Goal: Information Seeking & Learning: Learn about a topic

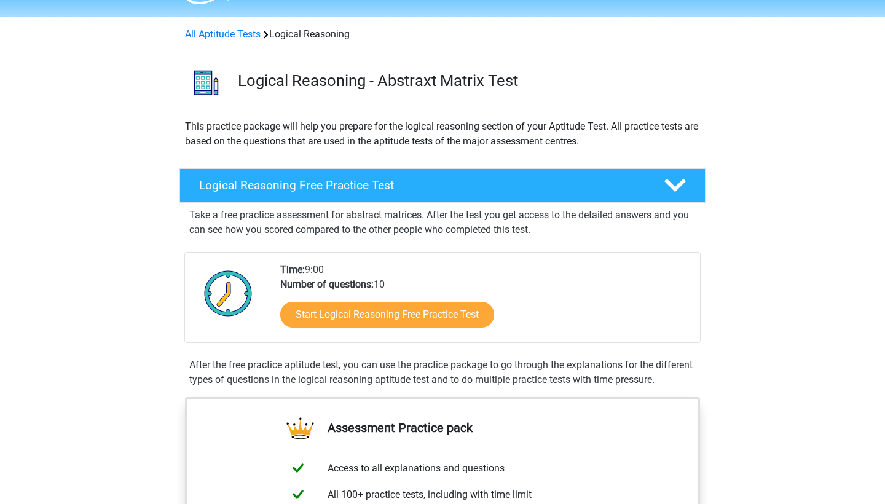
scroll to position [48, 0]
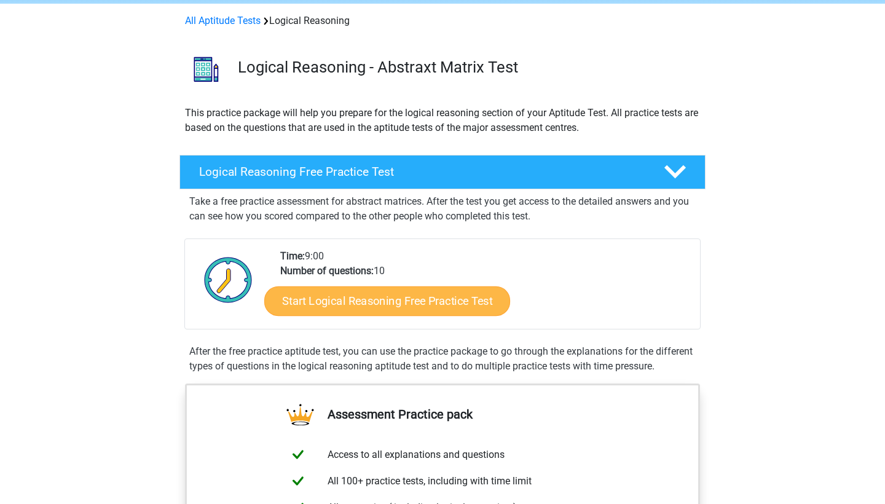
click at [415, 296] on link "Start Logical Reasoning Free Practice Test" at bounding box center [387, 301] width 246 height 30
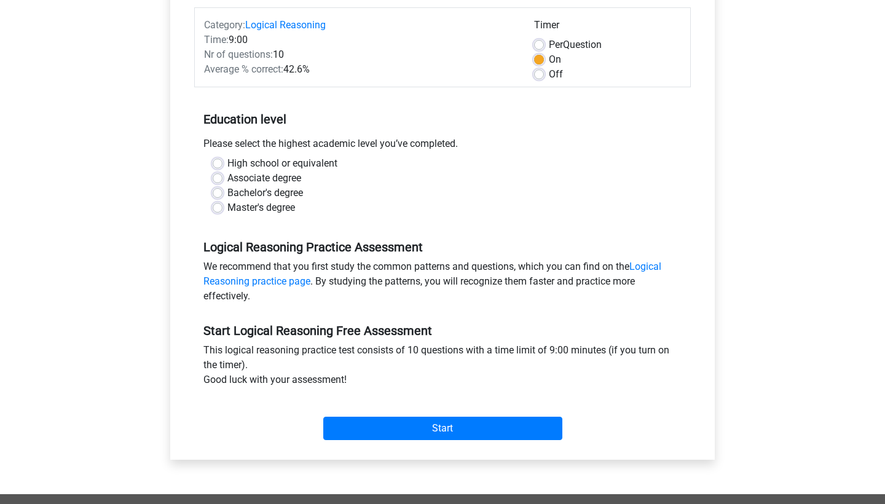
scroll to position [154, 0]
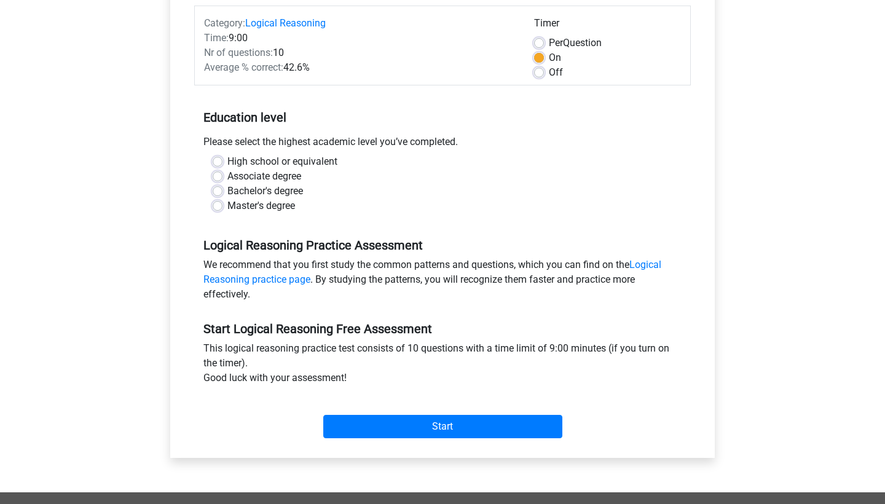
click at [266, 157] on label "High school or equivalent" at bounding box center [282, 161] width 110 height 15
click at [223, 157] on input "High school or equivalent" at bounding box center [218, 160] width 10 height 12
radio input "true"
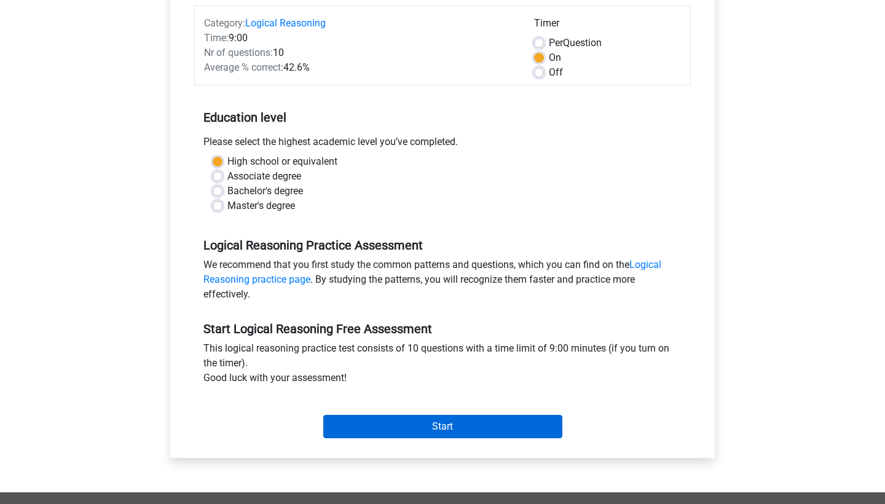
click at [413, 423] on input "Start" at bounding box center [442, 426] width 239 height 23
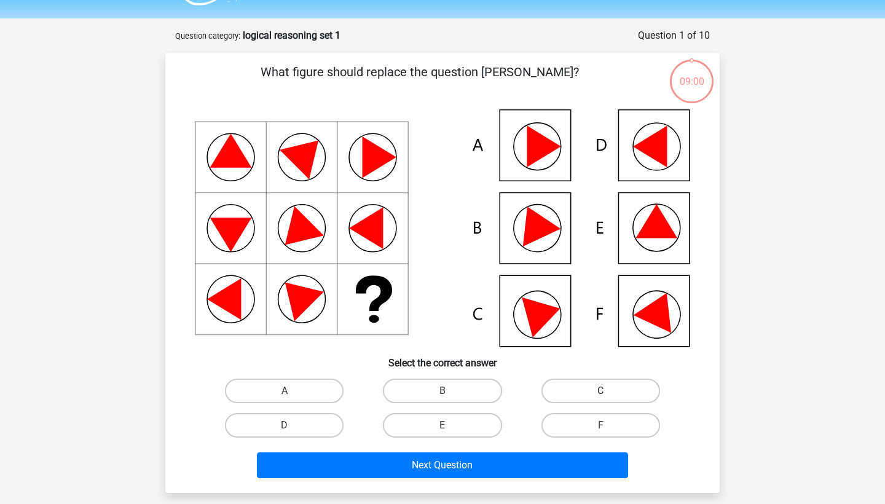
scroll to position [34, 0]
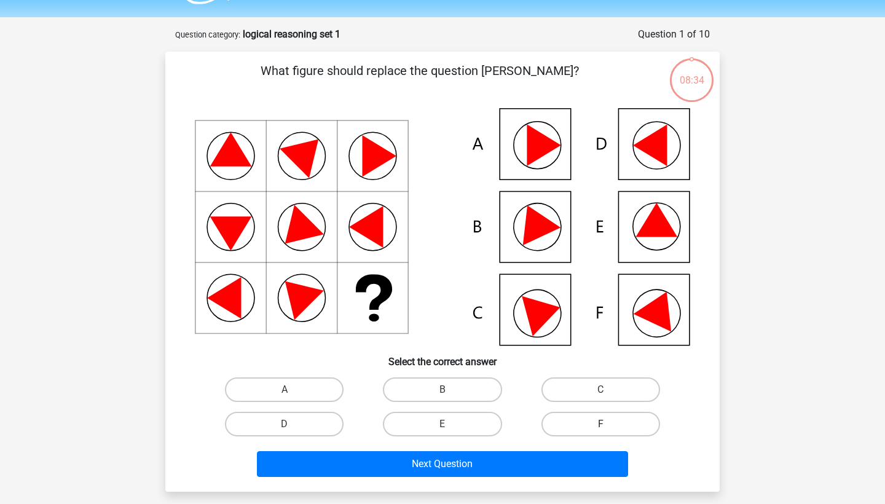
click at [626, 435] on label "F" at bounding box center [601, 424] width 119 height 25
click at [609, 432] on input "F" at bounding box center [605, 428] width 8 height 8
radio input "true"
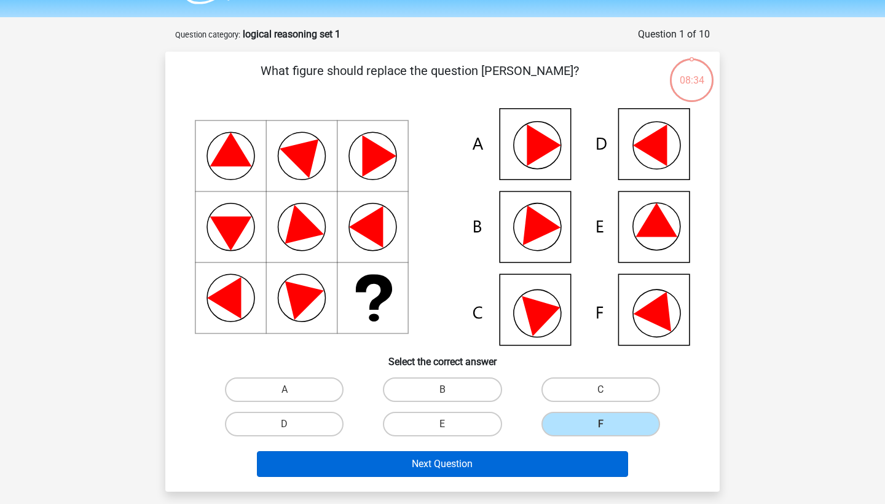
click at [544, 465] on button "Next Question" at bounding box center [443, 464] width 372 height 26
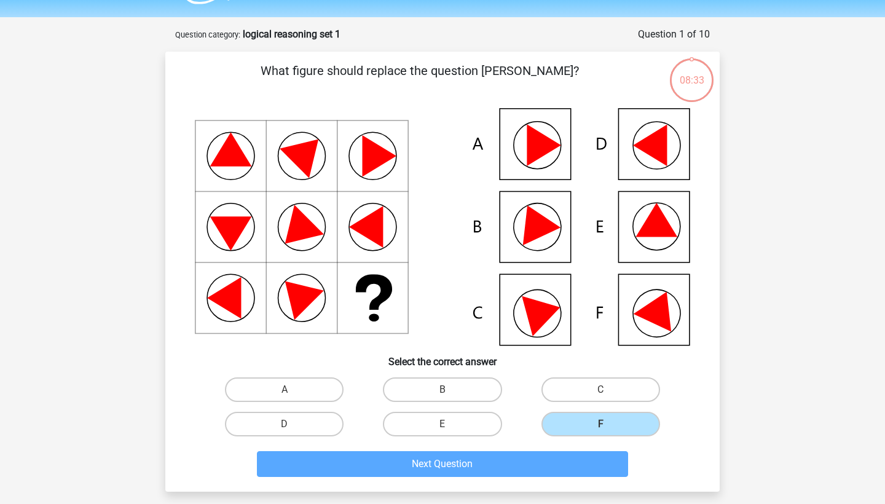
scroll to position [61, 0]
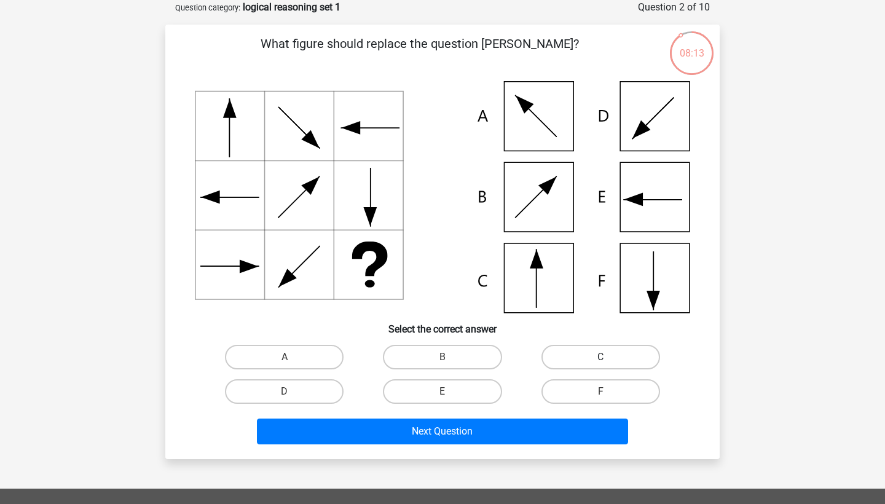
click at [577, 351] on label "C" at bounding box center [601, 357] width 119 height 25
click at [601, 357] on input "C" at bounding box center [605, 361] width 8 height 8
radio input "true"
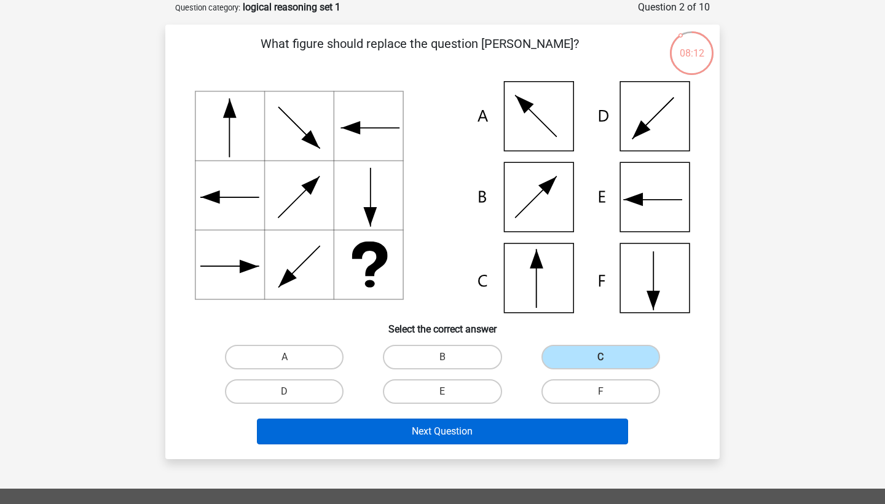
click at [510, 440] on button "Next Question" at bounding box center [443, 432] width 372 height 26
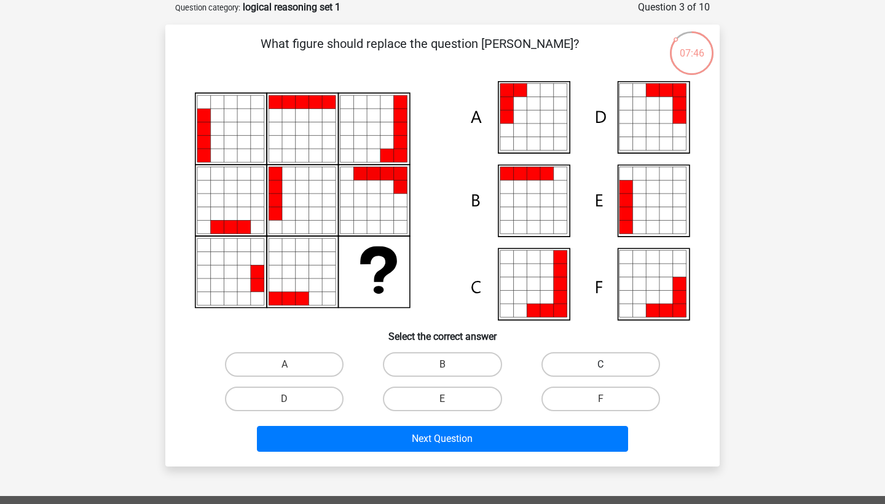
click at [562, 367] on label "C" at bounding box center [601, 364] width 119 height 25
click at [601, 367] on input "C" at bounding box center [605, 369] width 8 height 8
radio input "true"
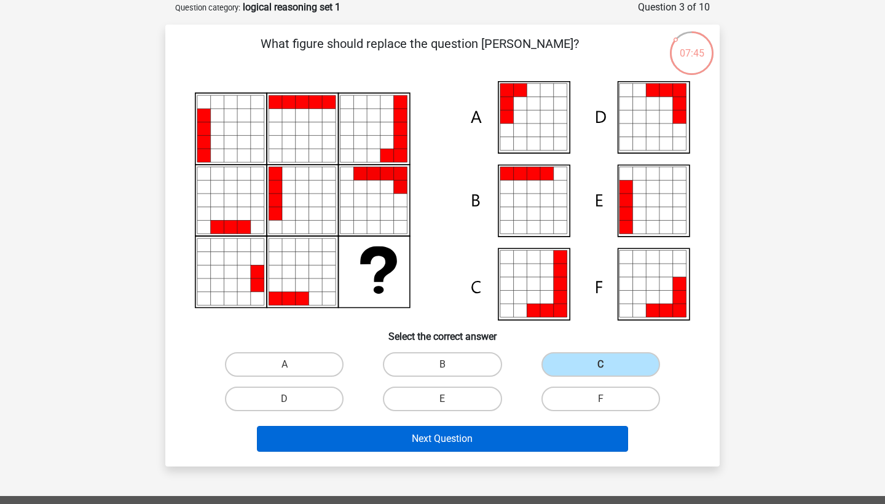
click at [523, 440] on button "Next Question" at bounding box center [443, 439] width 372 height 26
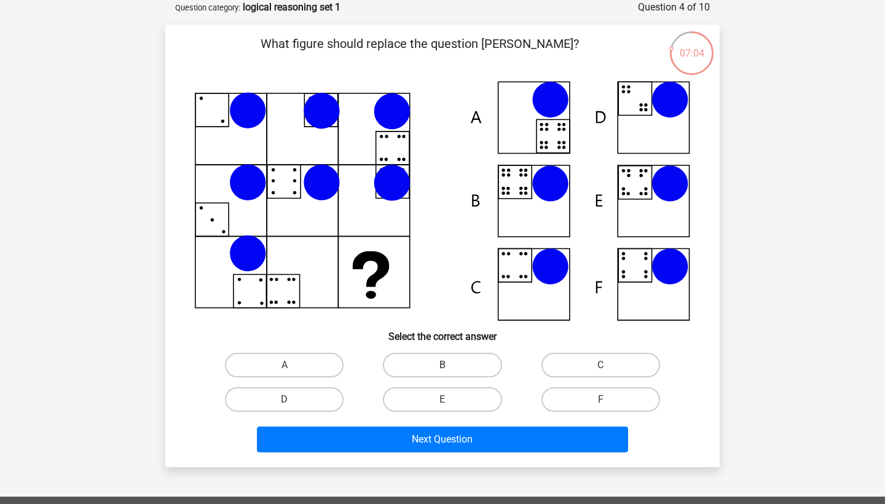
click at [458, 365] on label "B" at bounding box center [442, 365] width 119 height 25
click at [451, 365] on input "B" at bounding box center [447, 369] width 8 height 8
radio input "true"
click at [447, 375] on label "B" at bounding box center [442, 365] width 119 height 25
click at [447, 373] on input "B" at bounding box center [447, 369] width 8 height 8
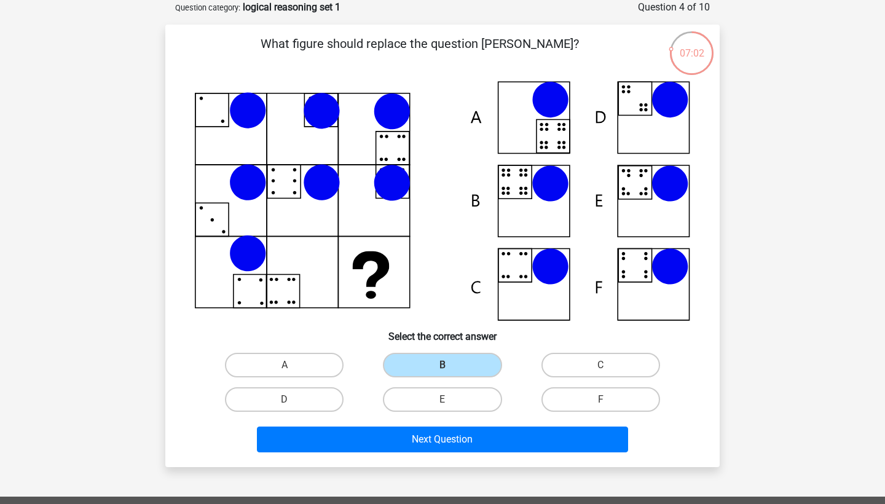
click at [445, 366] on input "B" at bounding box center [447, 369] width 8 height 8
click at [462, 456] on div "Next Question" at bounding box center [442, 442] width 475 height 31
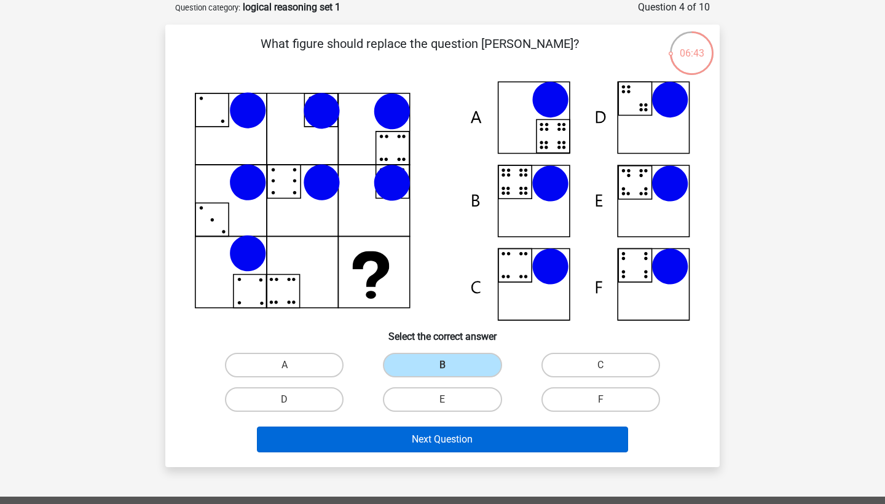
click at [464, 441] on button "Next Question" at bounding box center [443, 440] width 372 height 26
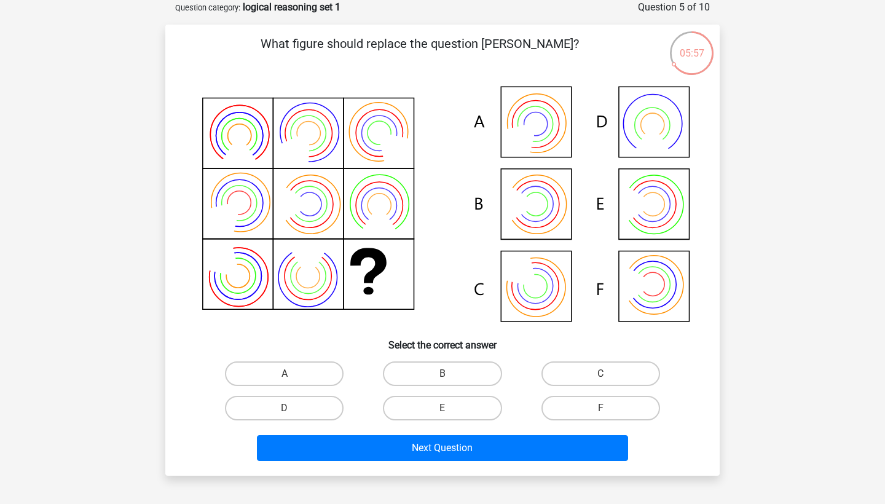
click at [500, 281] on icon at bounding box center [442, 205] width 495 height 248
click at [526, 290] on icon at bounding box center [442, 205] width 495 height 248
click at [601, 378] on input "C" at bounding box center [605, 378] width 8 height 8
radio input "true"
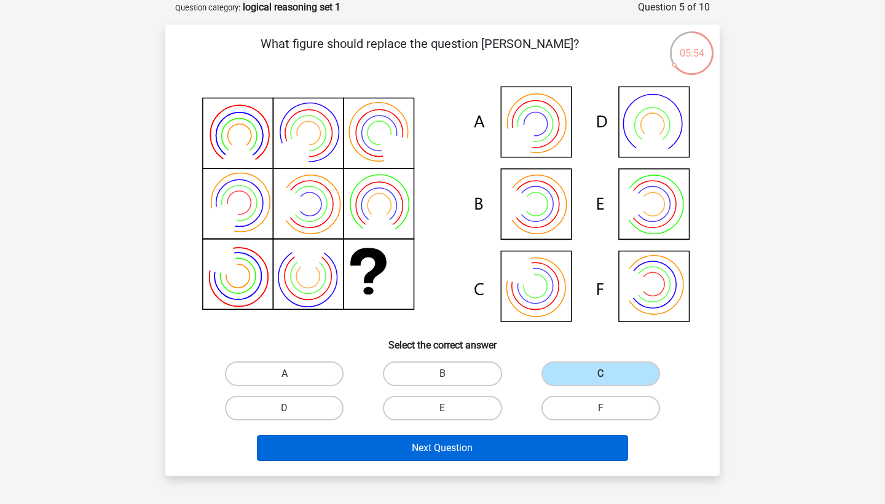
click at [519, 448] on button "Next Question" at bounding box center [443, 448] width 372 height 26
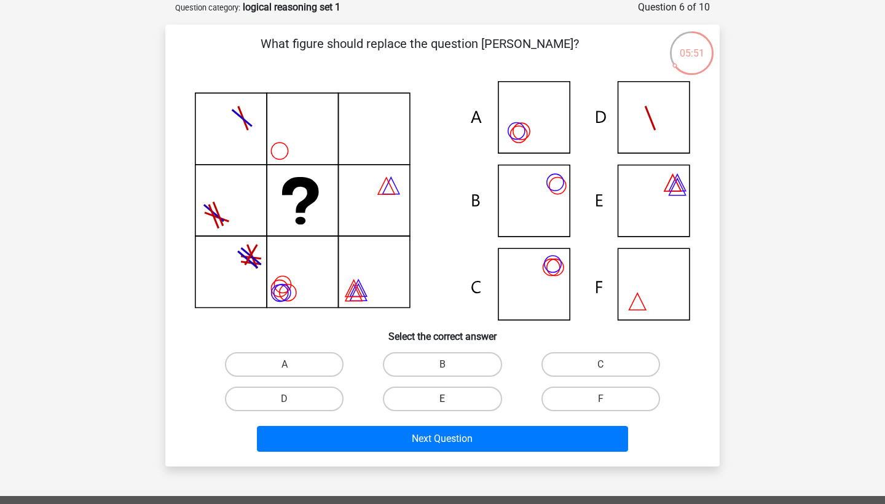
click at [475, 407] on label "E" at bounding box center [442, 399] width 119 height 25
click at [451, 407] on input "E" at bounding box center [447, 403] width 8 height 8
radio input "true"
click at [475, 415] on div "E" at bounding box center [442, 399] width 158 height 34
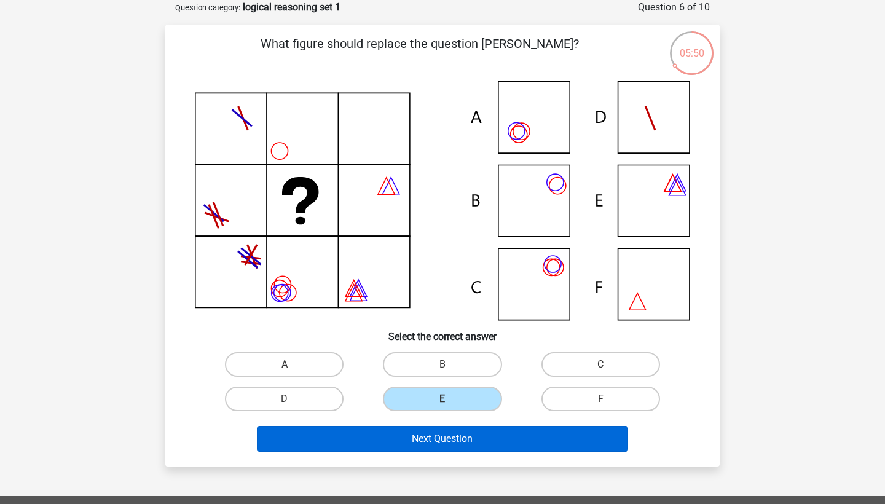
click at [475, 430] on button "Next Question" at bounding box center [443, 439] width 372 height 26
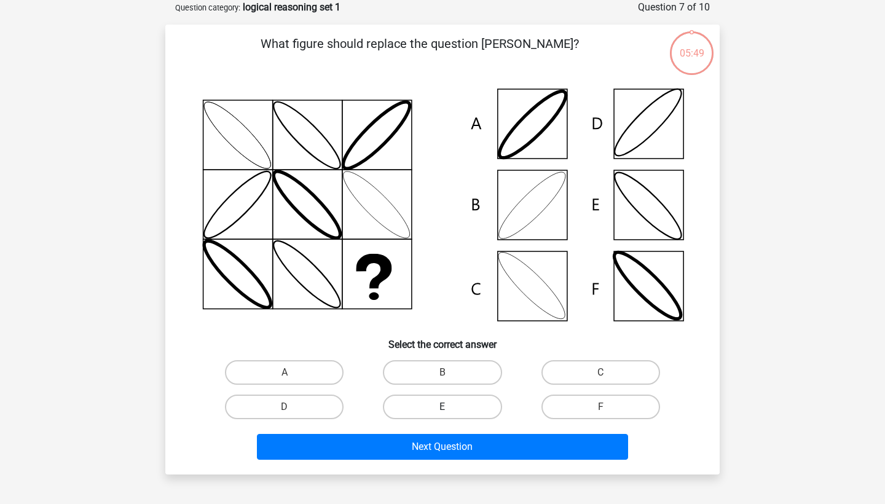
click at [466, 410] on label "E" at bounding box center [442, 407] width 119 height 25
click at [451, 410] on input "E" at bounding box center [447, 411] width 8 height 8
radio input "true"
click at [573, 404] on label "F" at bounding box center [601, 407] width 119 height 25
click at [601, 407] on input "F" at bounding box center [605, 411] width 8 height 8
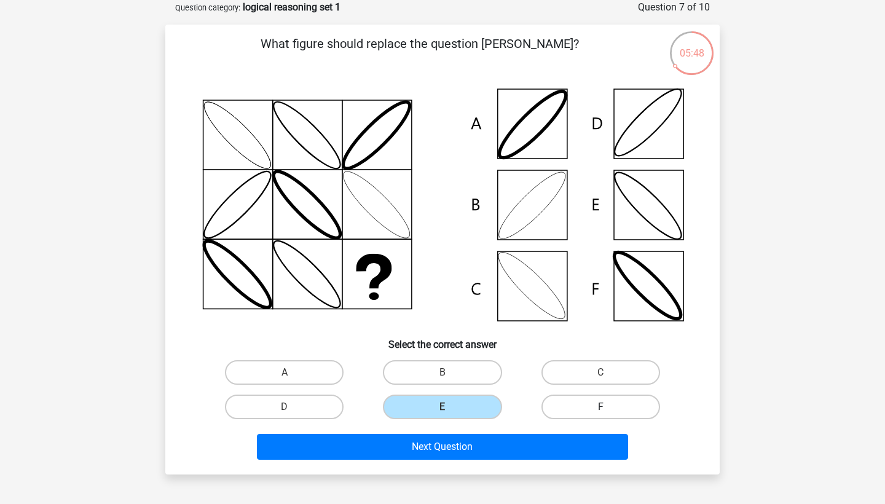
radio input "true"
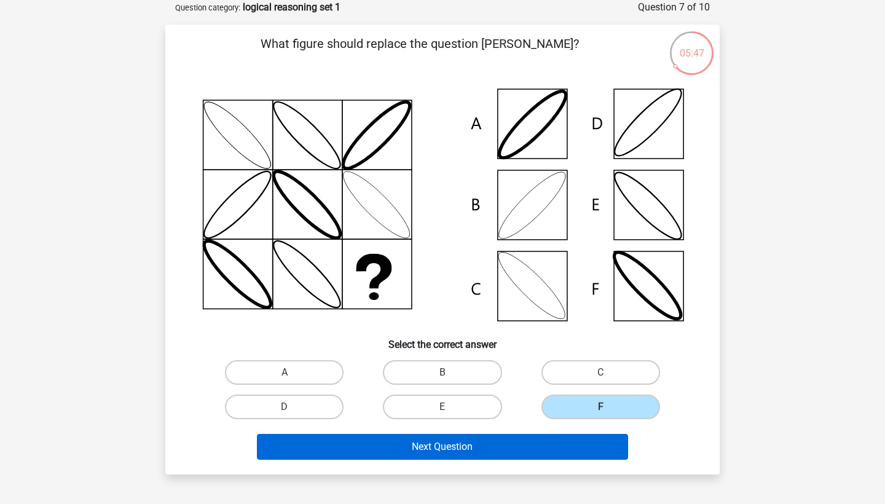
click at [535, 452] on button "Next Question" at bounding box center [443, 447] width 372 height 26
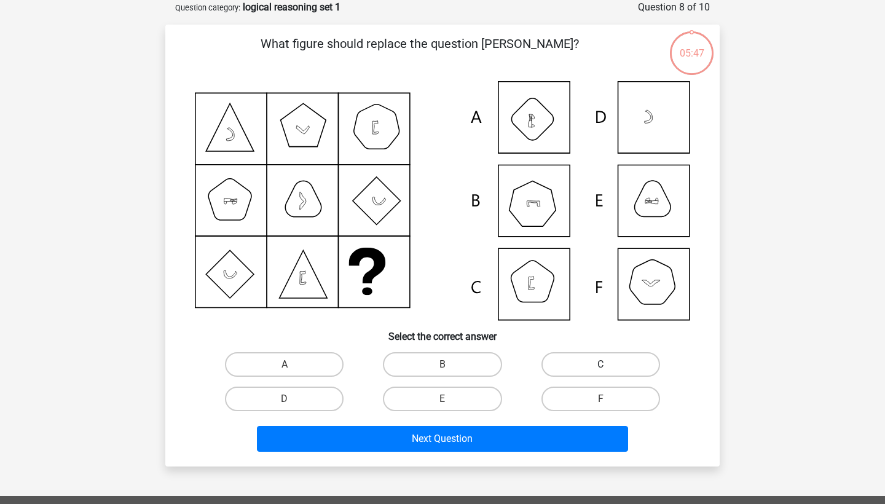
click at [589, 352] on label "C" at bounding box center [601, 364] width 119 height 25
click at [601, 365] on input "C" at bounding box center [605, 369] width 8 height 8
radio input "true"
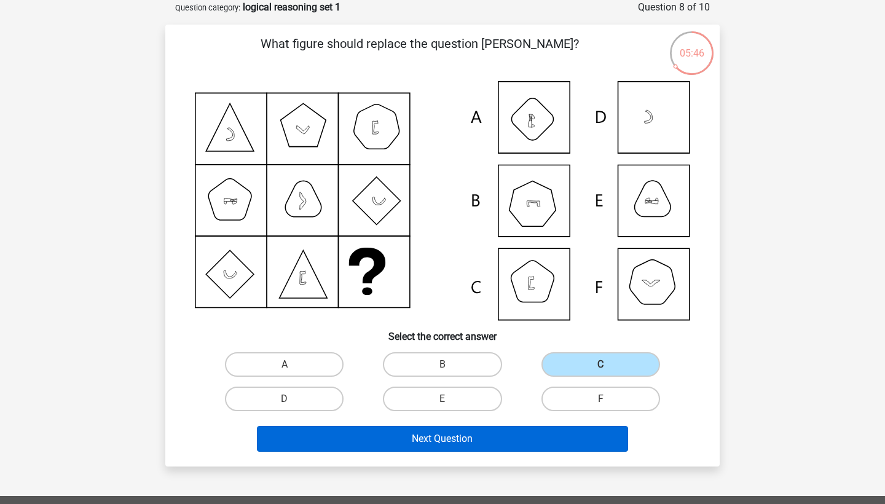
click at [546, 446] on button "Next Question" at bounding box center [443, 439] width 372 height 26
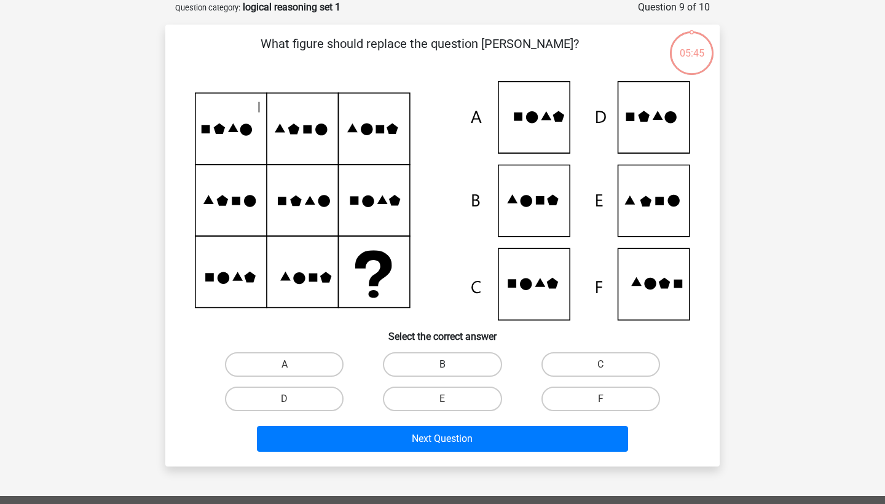
click at [474, 374] on label "B" at bounding box center [442, 364] width 119 height 25
click at [451, 373] on input "B" at bounding box center [447, 369] width 8 height 8
radio input "true"
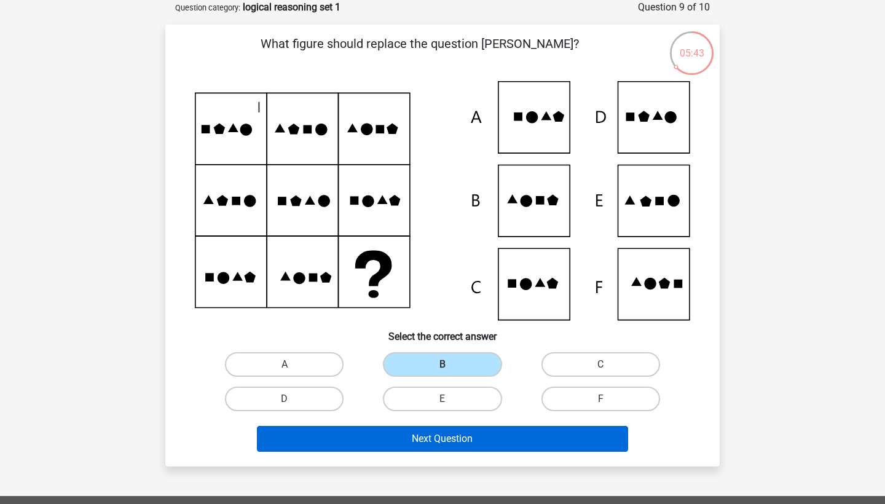
click at [476, 441] on button "Next Question" at bounding box center [443, 439] width 372 height 26
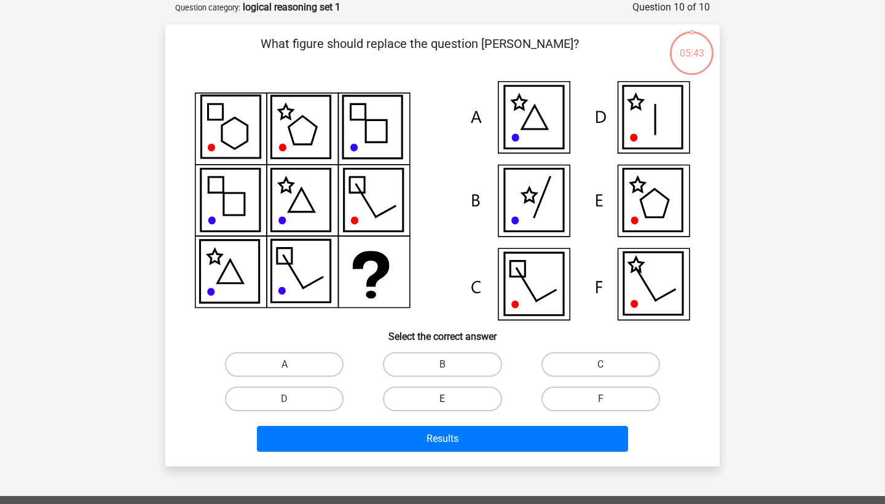
click at [464, 409] on label "E" at bounding box center [442, 399] width 119 height 25
click at [451, 407] on input "E" at bounding box center [447, 403] width 8 height 8
radio input "true"
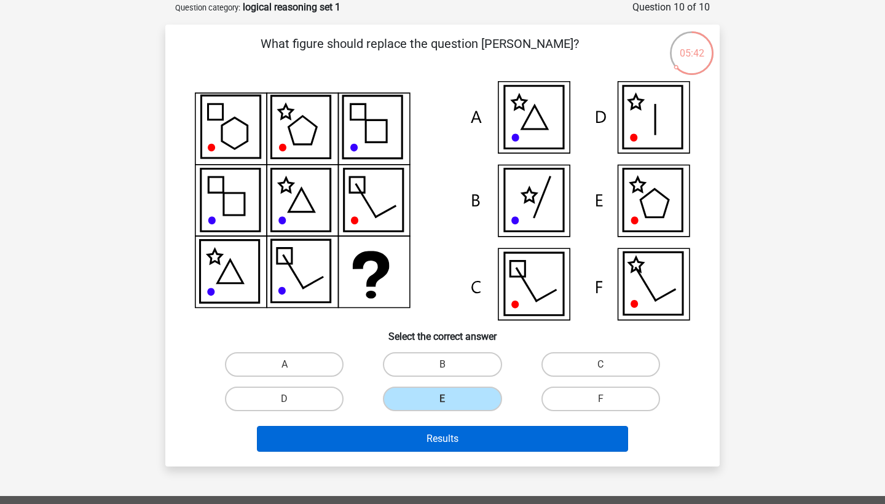
click at [452, 426] on button "Results" at bounding box center [443, 439] width 372 height 26
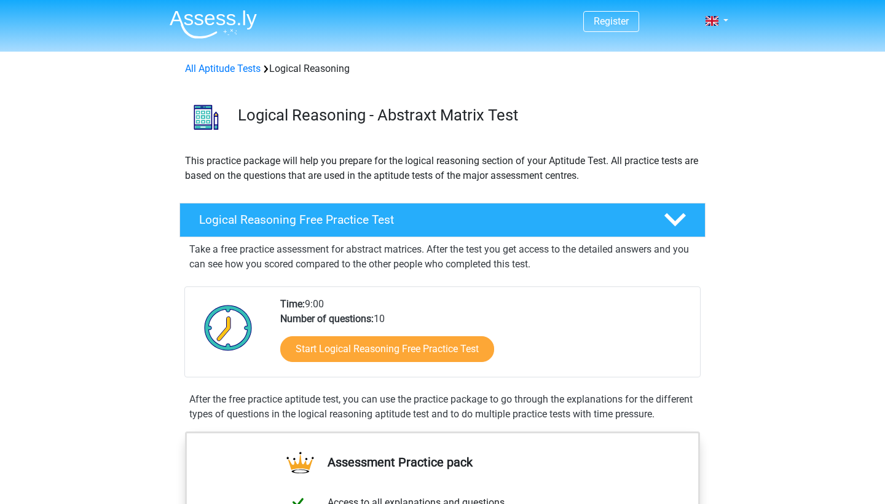
scroll to position [48, 0]
